Goal: Task Accomplishment & Management: Complete application form

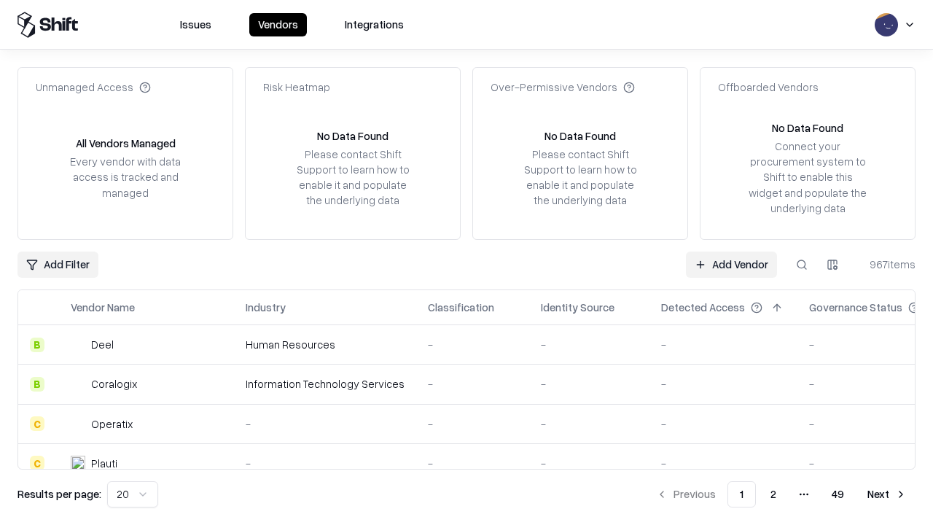
click at [731, 264] on link "Add Vendor" at bounding box center [731, 264] width 91 height 26
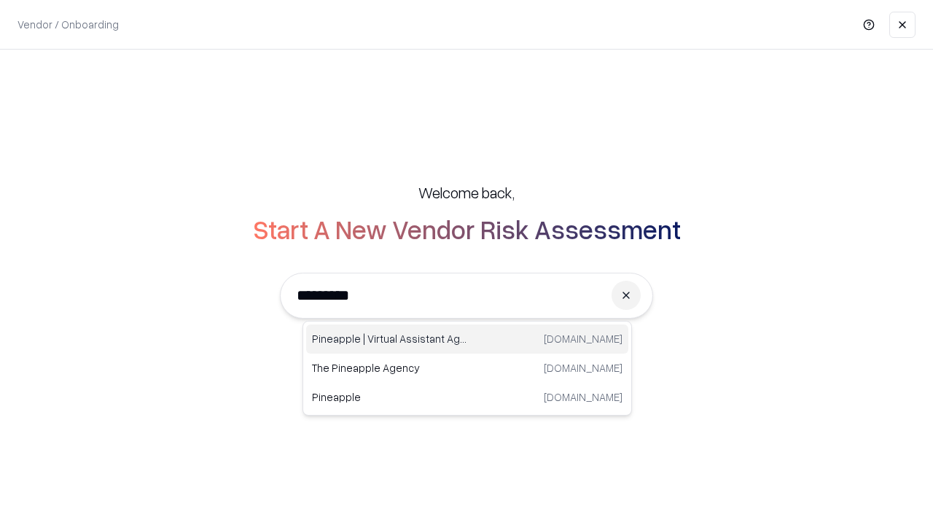
click at [467, 339] on div "Pineapple | Virtual Assistant Agency [DOMAIN_NAME]" at bounding box center [467, 338] width 322 height 29
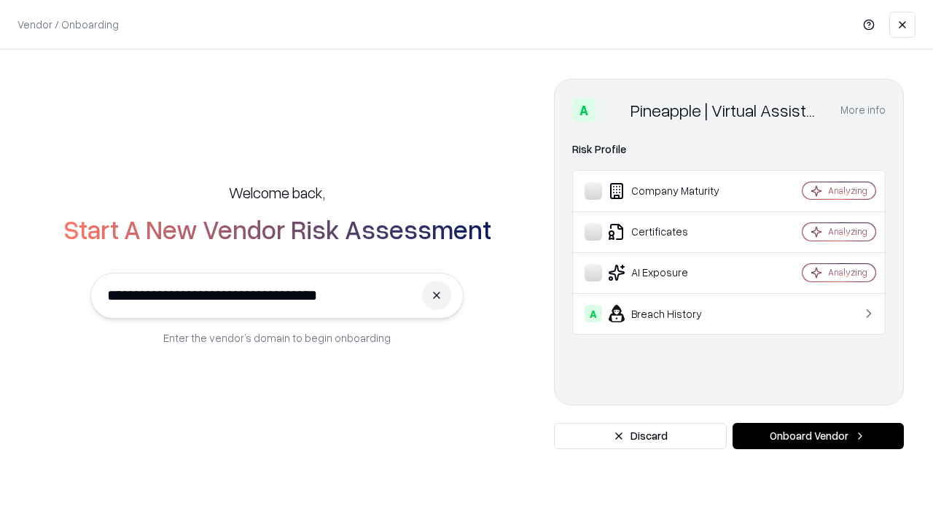
type input "**********"
click at [818, 436] on button "Onboard Vendor" at bounding box center [817, 436] width 171 height 26
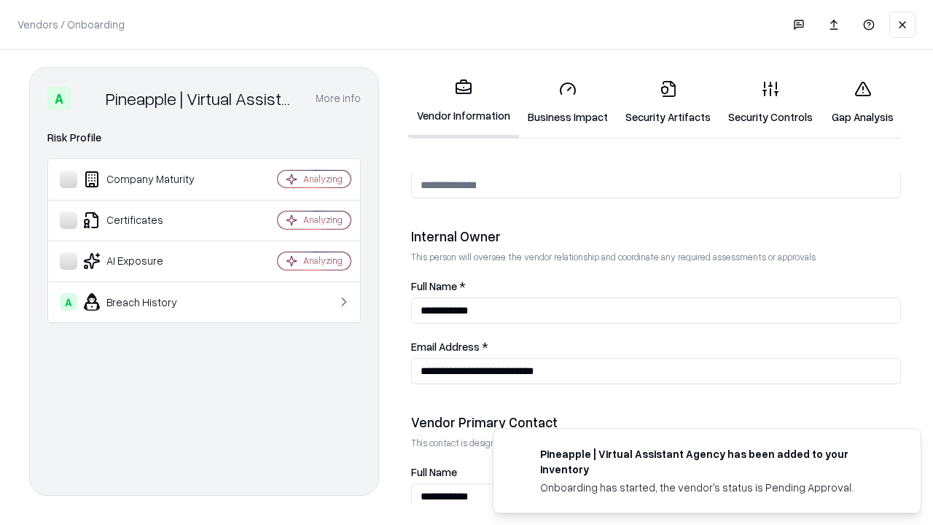
scroll to position [755, 0]
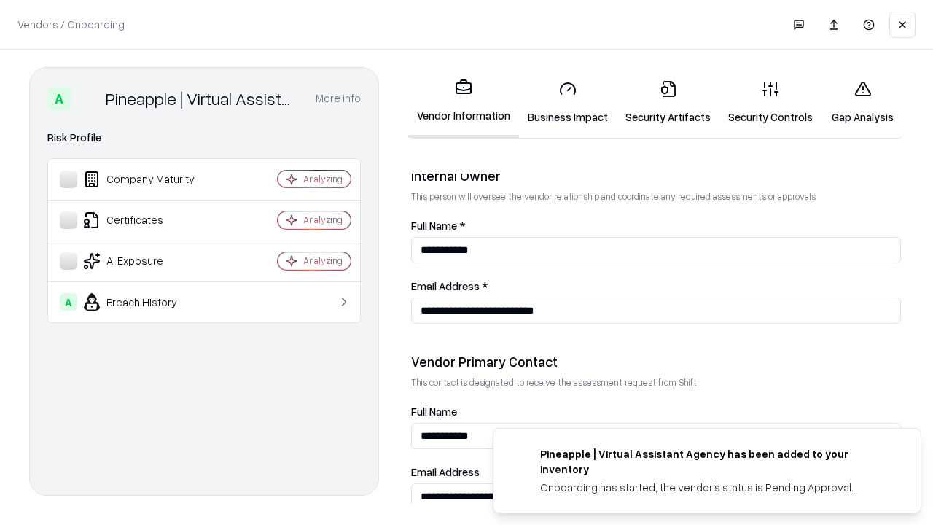
click at [568, 102] on link "Business Impact" at bounding box center [568, 103] width 98 height 68
click at [668, 102] on link "Security Artifacts" at bounding box center [668, 103] width 103 height 68
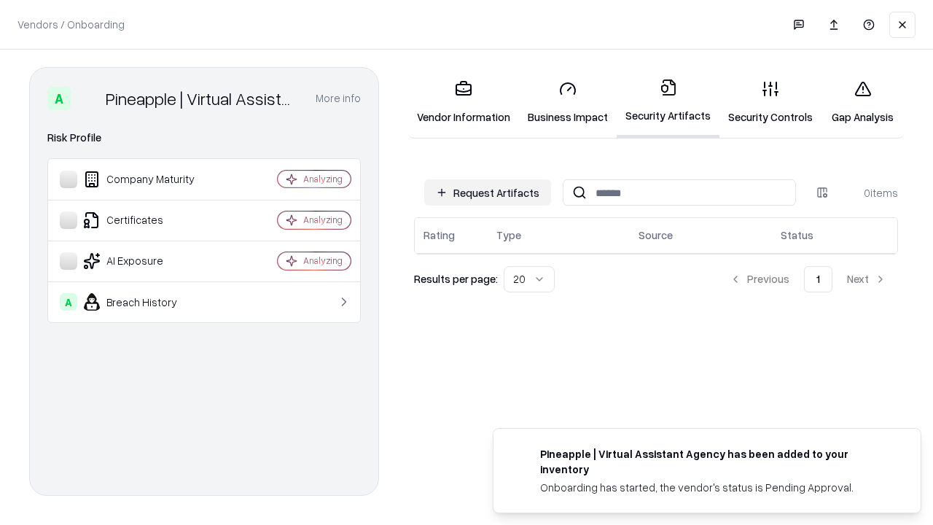
click at [488, 192] on button "Request Artifacts" at bounding box center [487, 192] width 127 height 26
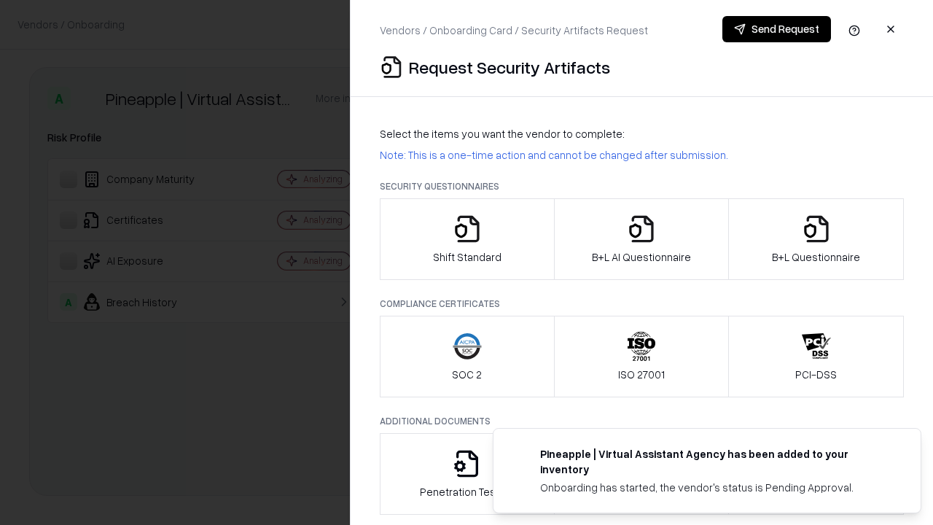
click at [466, 239] on icon "button" at bounding box center [467, 228] width 29 height 29
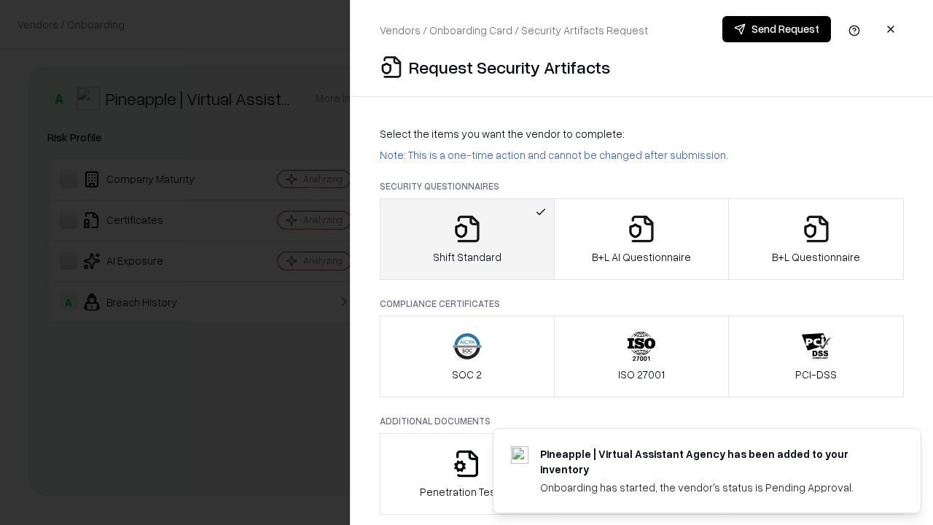
click at [776, 29] on button "Send Request" at bounding box center [776, 29] width 109 height 26
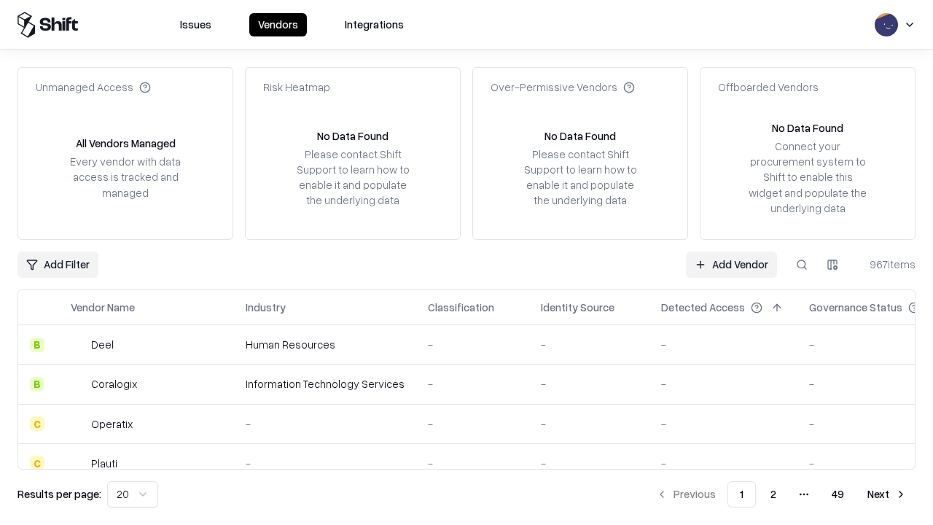
click at [802, 264] on button at bounding box center [802, 264] width 26 height 26
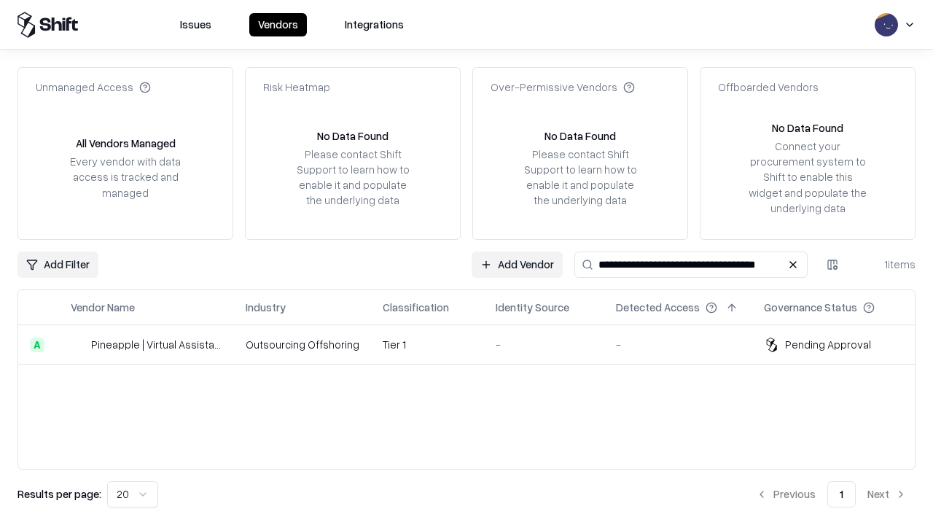
type input "**********"
click at [475, 344] on td "Tier 1" at bounding box center [427, 344] width 113 height 39
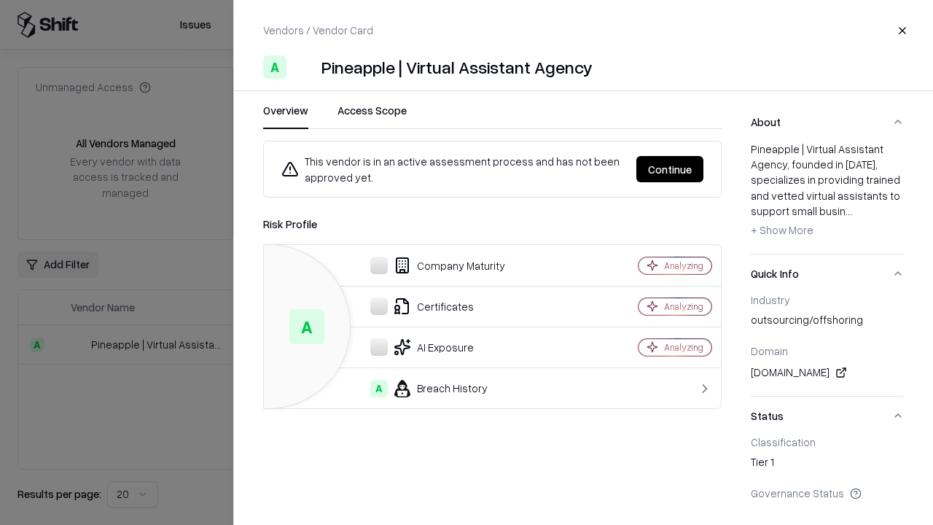
click at [670, 169] on button "Continue" at bounding box center [669, 169] width 67 height 26
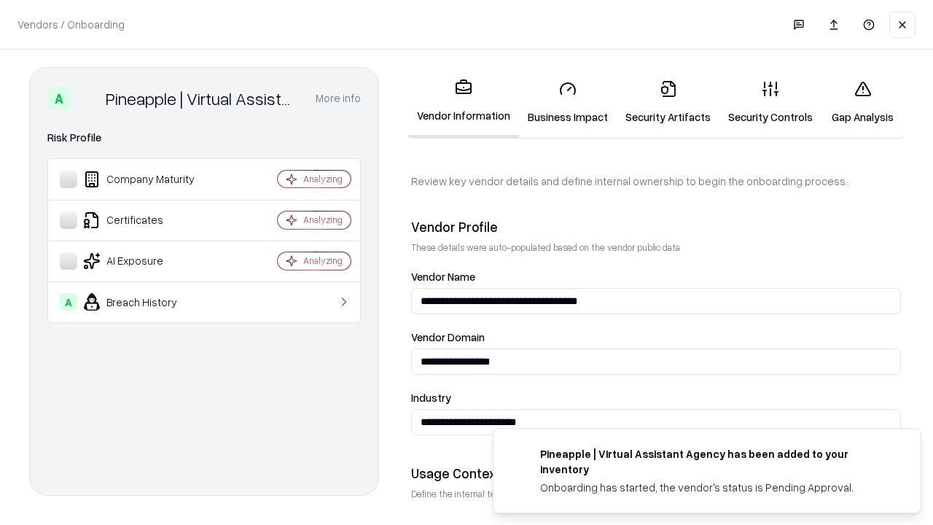
click at [668, 102] on link "Security Artifacts" at bounding box center [668, 103] width 103 height 68
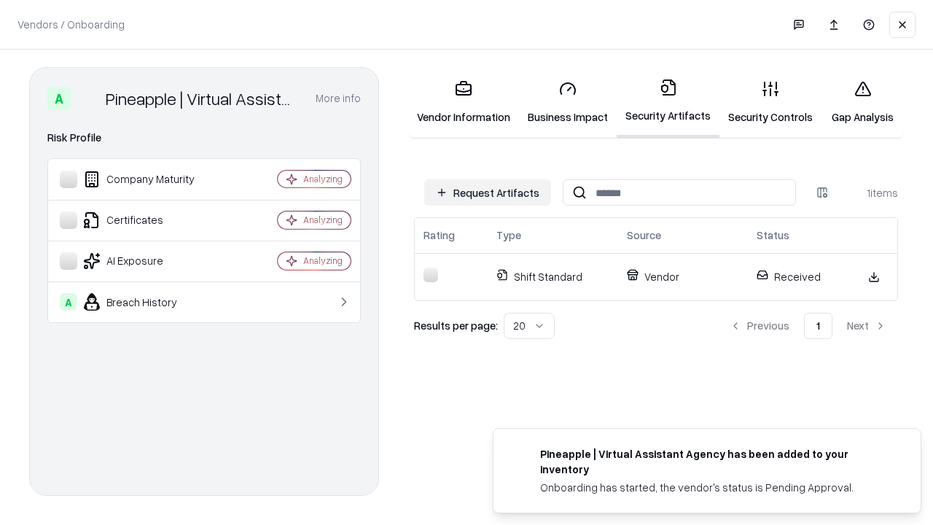
click at [862, 102] on link "Gap Analysis" at bounding box center [862, 103] width 82 height 68
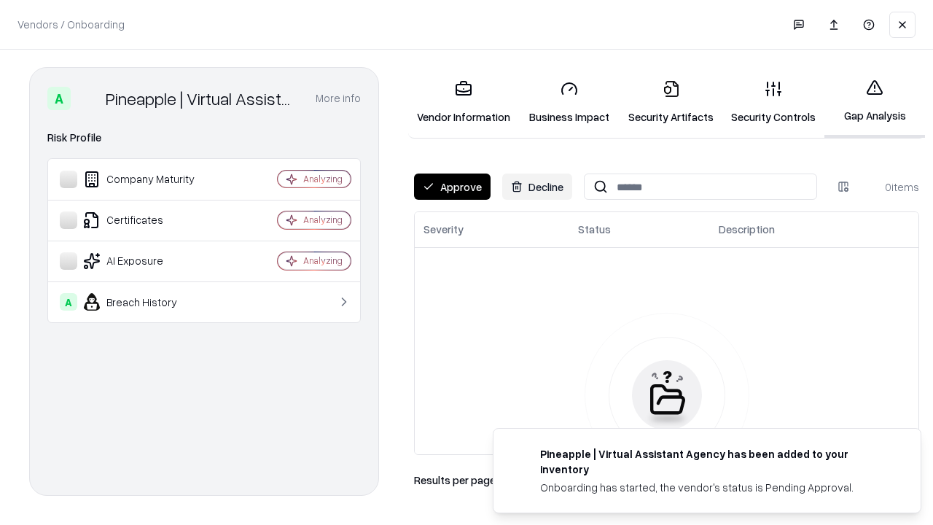
click at [452, 187] on button "Approve" at bounding box center [452, 186] width 77 height 26
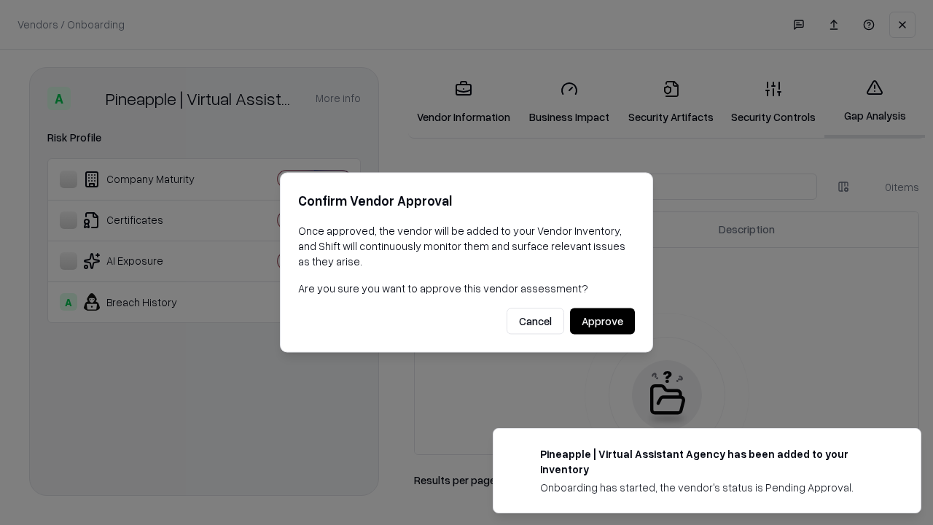
click at [602, 321] on button "Approve" at bounding box center [602, 321] width 65 height 26
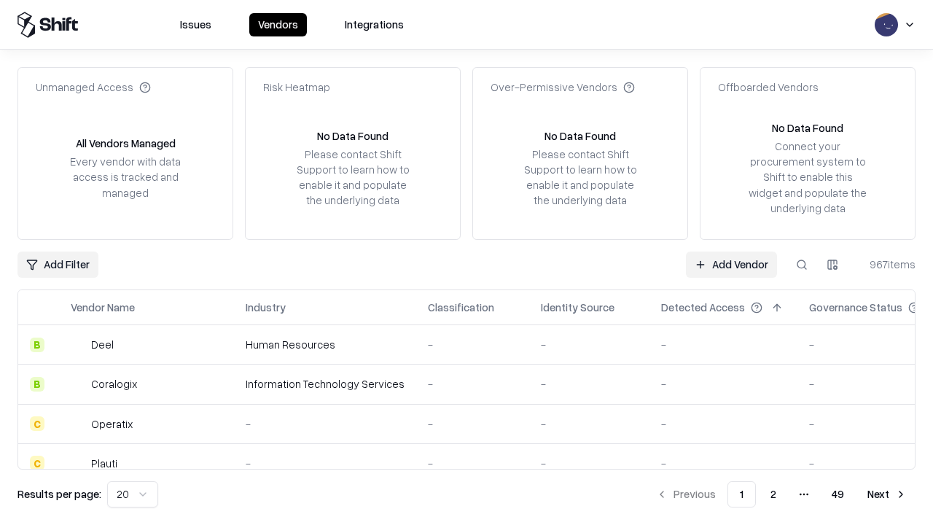
type input "**********"
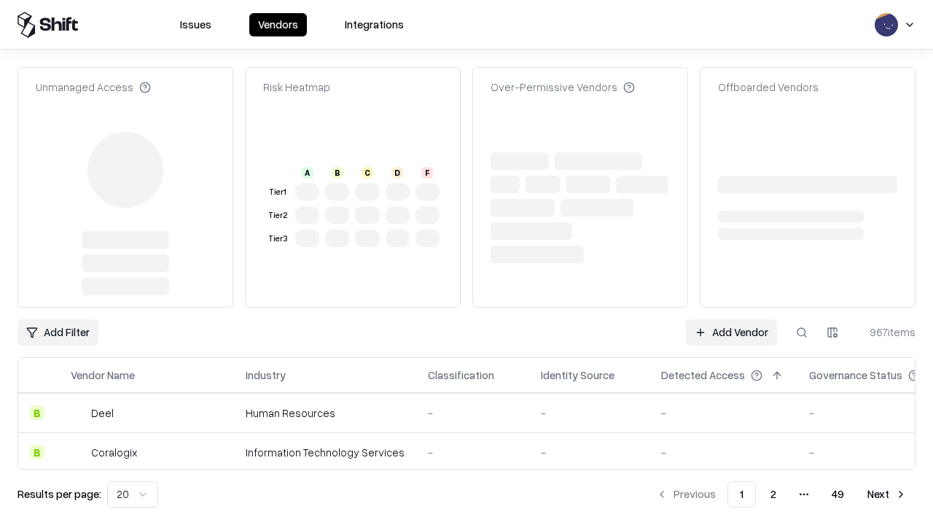
click at [731, 319] on link "Add Vendor" at bounding box center [731, 332] width 91 height 26
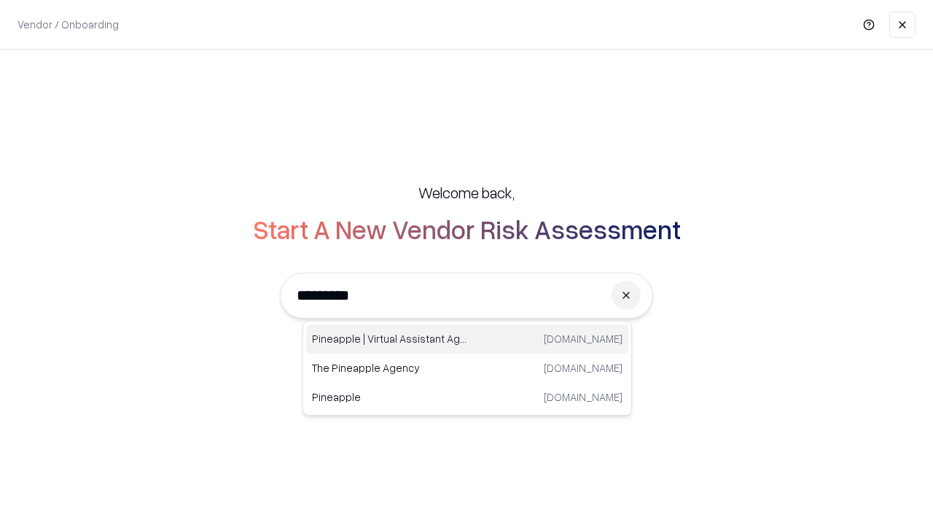
click at [467, 339] on div "Pineapple | Virtual Assistant Agency [DOMAIN_NAME]" at bounding box center [467, 338] width 322 height 29
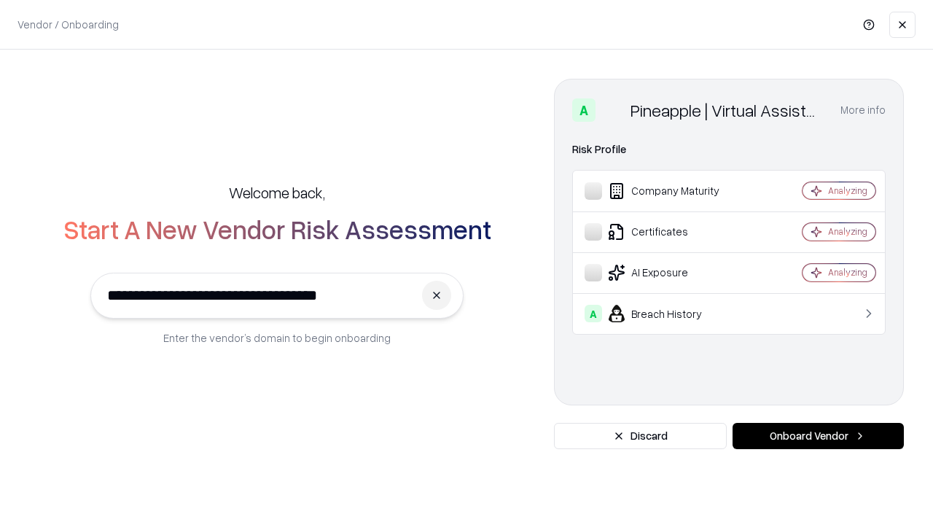
type input "**********"
click at [818, 436] on button "Onboard Vendor" at bounding box center [817, 436] width 171 height 26
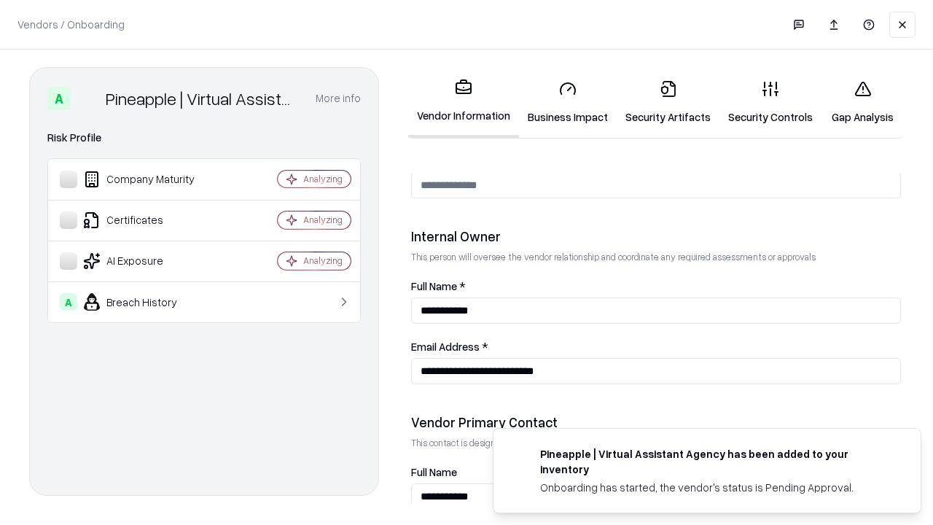
scroll to position [755, 0]
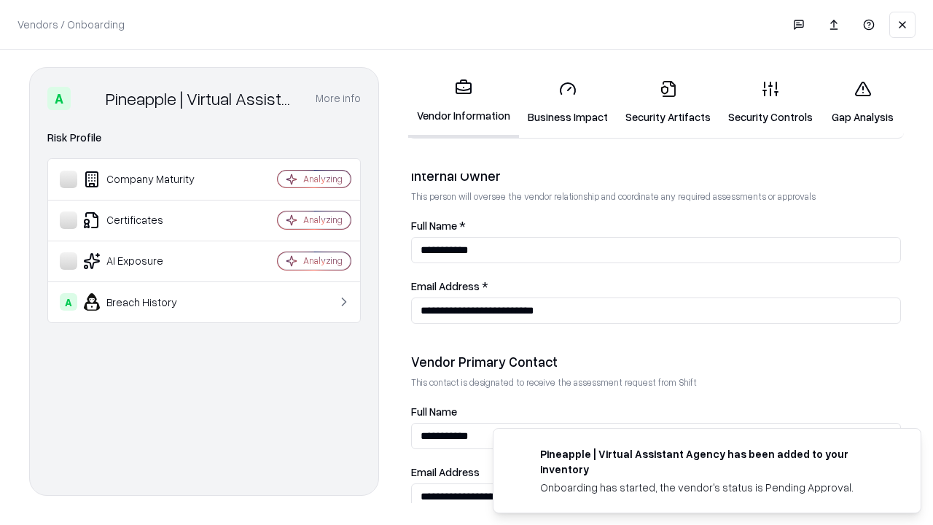
click at [862, 102] on link "Gap Analysis" at bounding box center [862, 103] width 82 height 68
